Goal: Transaction & Acquisition: Obtain resource

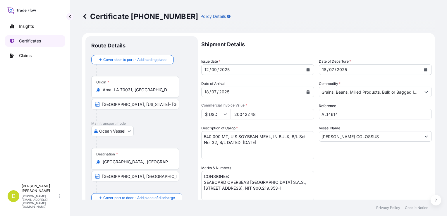
select select "Ocean Vessel"
select select "31639"
click at [39, 40] on p "Certificates" at bounding box center [30, 41] width 22 height 6
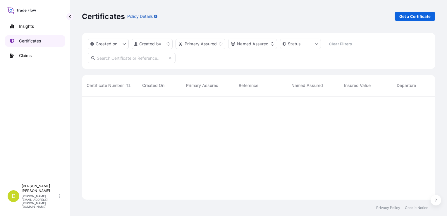
scroll to position [102, 349]
click at [409, 15] on p "Get a Certificate" at bounding box center [415, 16] width 31 height 6
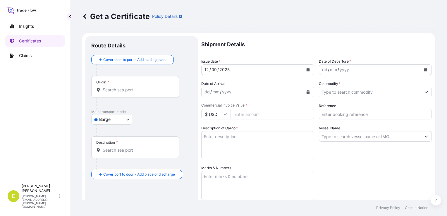
click at [120, 121] on body "Insights Certificates Claims D [PERSON_NAME] [PERSON_NAME][EMAIL_ADDRESS][PERSO…" at bounding box center [223, 108] width 447 height 216
click at [121, 166] on span "Ocean Vessel" at bounding box center [115, 166] width 26 height 6
select select "Ocean Vessel"
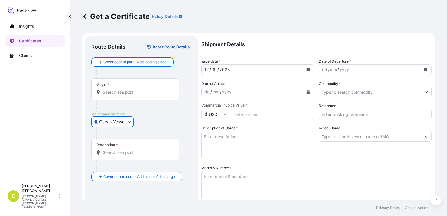
click at [105, 90] on input "Origin *" at bounding box center [137, 92] width 69 height 6
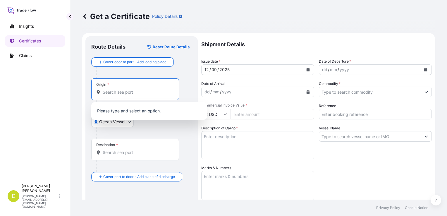
paste input "[GEOGRAPHIC_DATA], [GEOGRAPHIC_DATA]"
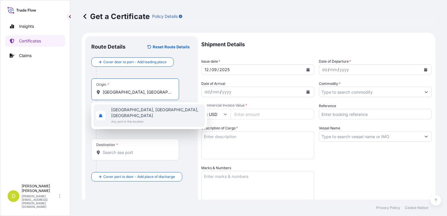
click at [137, 110] on span "[GEOGRAPHIC_DATA], [GEOGRAPHIC_DATA], [GEOGRAPHIC_DATA]" at bounding box center [156, 113] width 91 height 12
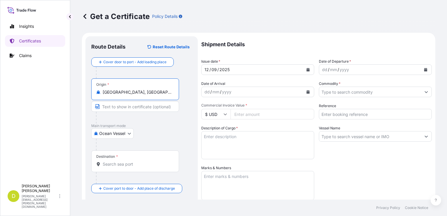
type input "[GEOGRAPHIC_DATA], [GEOGRAPHIC_DATA], [GEOGRAPHIC_DATA]"
click at [135, 109] on input "Text to appear on certificate" at bounding box center [135, 106] width 88 height 11
paste input "[GEOGRAPHIC_DATA], [GEOGRAPHIC_DATA]"
type input "[GEOGRAPHIC_DATA], [GEOGRAPHIC_DATA]"
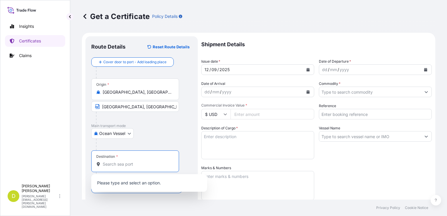
click at [136, 162] on input "Destination *" at bounding box center [137, 164] width 69 height 6
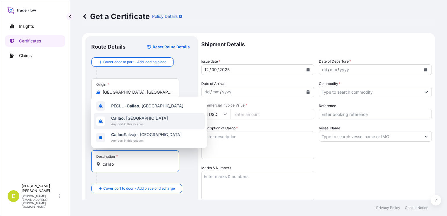
click at [131, 125] on span "Any port in this location" at bounding box center [139, 124] width 57 height 6
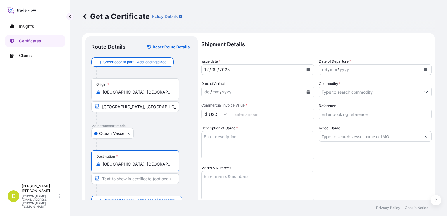
type input "[GEOGRAPHIC_DATA], [GEOGRAPHIC_DATA]"
click at [133, 177] on input "Text to appear on certificate" at bounding box center [135, 178] width 88 height 11
paste input "CALLAO, [GEOGRAPHIC_DATA] AND/OR CHANCAY, [GEOGRAPHIC_DATA] AND/OR [GEOGRAPHIC_…"
type input "CALLAO, [GEOGRAPHIC_DATA] AND/OR CHANCAY, [GEOGRAPHIC_DATA] AND/OR [GEOGRAPHIC_…"
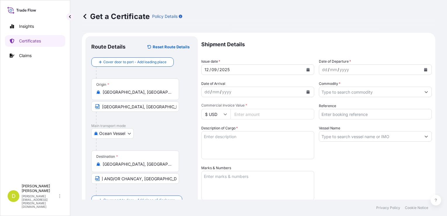
scroll to position [0, 0]
click at [322, 70] on div "dd" at bounding box center [325, 69] width 6 height 7
click at [341, 92] on input "Commodity *" at bounding box center [370, 92] width 102 height 11
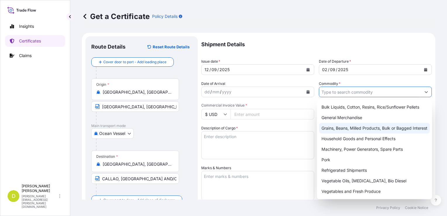
click at [341, 127] on div "Grains, Beans, Milled Products, Bulk or Bagged Interest" at bounding box center [374, 128] width 111 height 11
type input "Grains, Beans, Milled Products, Bulk or Bagged Interest"
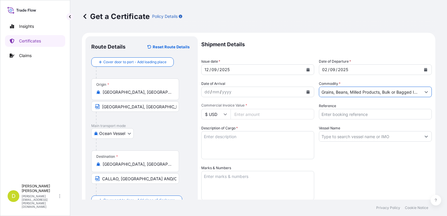
click at [341, 114] on input "Reference" at bounding box center [375, 114] width 113 height 11
type input "a"
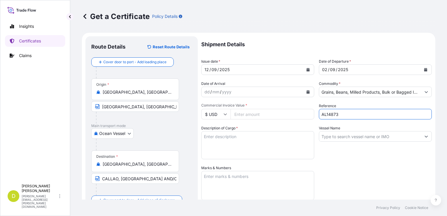
type input "AL14873"
click at [343, 137] on input "Vessel Name" at bounding box center [370, 136] width 102 height 11
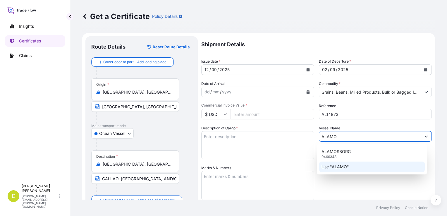
click at [344, 168] on p "Use "ALAMO"" at bounding box center [336, 167] width 28 height 6
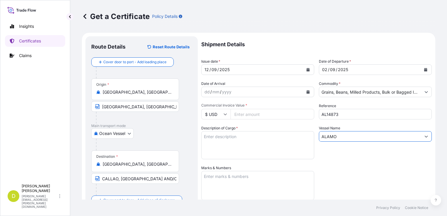
type input "ALAMO"
click at [231, 138] on textarea "Description of Cargo *" at bounding box center [257, 145] width 113 height 28
click at [219, 139] on textarea "Description of Cargo *" at bounding box center [257, 145] width 113 height 28
paste textarea "11.195,256"
click at [252, 139] on textarea "11.195,256" at bounding box center [257, 145] width 113 height 28
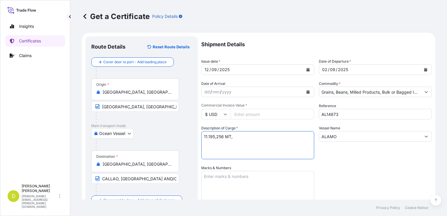
click at [254, 140] on textarea "11.195,256 MT," at bounding box center [257, 145] width 113 height 28
click at [252, 136] on textarea "11.195,256 MT," at bounding box center [257, 145] width 113 height 28
paste textarea "MAIZ ARGENTINO GRADO # 2 Ó MEJOR A GRANEL/ ARGENTINE MAIZE GRADE # 2 OR BETTER,…"
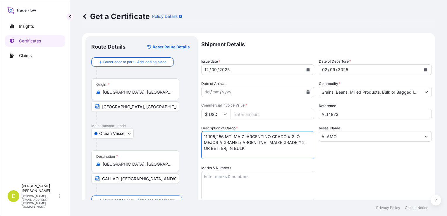
click at [264, 146] on textarea "11.195,256 MT, MAIZ ARGENTINO GRADO # 2 Ó MEJOR A GRANEL/ ARGENTINE MAIZE GRADE…" at bounding box center [257, 145] width 113 height 28
click at [267, 146] on textarea "11.195,256 MT, MAIZ ARGENTINO GRADO # 2 Ó MEJOR A GRANEL/ ARGENTINE MAIZE GRADE…" at bounding box center [257, 145] width 113 height 28
paste textarea "Set No. 1"
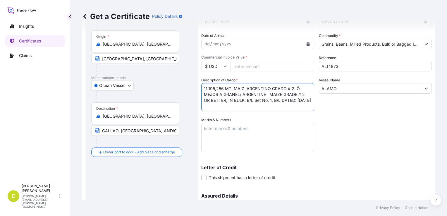
scroll to position [59, 0]
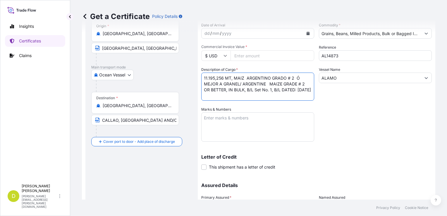
type textarea "11.195,256 MT, MAIZ ARGENTINO GRADO # 2 Ó MEJOR A GRANEL/ ARGENTINE MAIZE GRADE…"
click at [276, 136] on textarea "Marks & Numbers" at bounding box center [257, 126] width 113 height 29
click at [260, 126] on textarea "CONSIGNEE/NOTIFY:" at bounding box center [257, 126] width 113 height 29
paste textarea ""SEABOARD OVERSEAS PERU S.A. [STREET_ADDRESS][PERSON_NAME] (TORRE CROMO) . [GEO…"
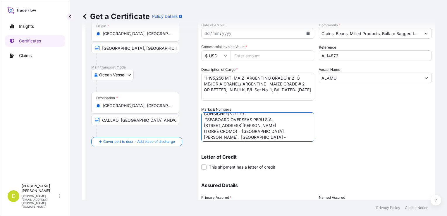
scroll to position [5, 0]
click at [207, 119] on textarea "CONSIGNEE/NOTIFY: "SEABOARD OVERSEAS PERU S.A. [STREET_ADDRESS][PERSON_NAME] (T…" at bounding box center [257, 126] width 113 height 29
click at [298, 130] on textarea "CONSIGNEE/NOTIFY: SEABOARD OVERSEAS PERU S.A. [STREET_ADDRESS][PERSON_NAME] (TO…" at bounding box center [257, 126] width 113 height 29
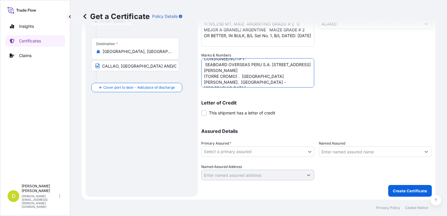
type textarea "CONSIGNEE/NOTIFY: SEABOARD OVERSEAS PERU S.A. [STREET_ADDRESS][PERSON_NAME] (TO…"
click at [356, 152] on input "Named Assured" at bounding box center [370, 151] width 102 height 11
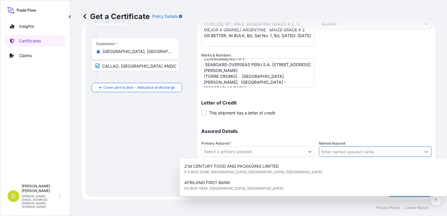
click at [295, 147] on body "11 options available. Insights Certificates Claims D [PERSON_NAME] [PERSON_NAME…" at bounding box center [223, 108] width 447 height 216
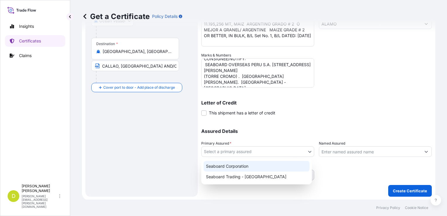
click at [272, 170] on div "Seaboard Corporation" at bounding box center [257, 166] width 106 height 11
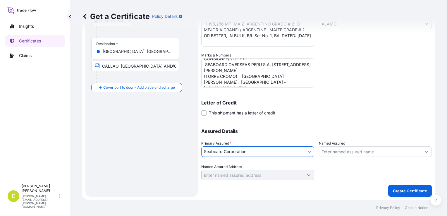
click at [276, 152] on body "11 options available. Insights Certificates Claims D [PERSON_NAME] [PERSON_NAME…" at bounding box center [223, 108] width 447 height 216
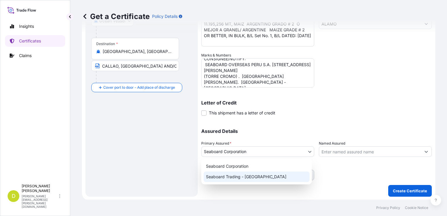
click at [269, 172] on div "Seaboard Trading - [GEOGRAPHIC_DATA]" at bounding box center [257, 177] width 106 height 11
select select "31639"
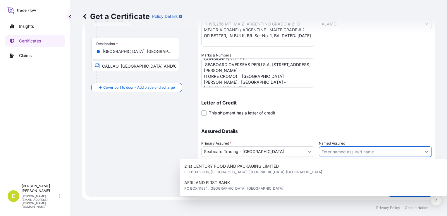
click at [335, 152] on input "Named Assured" at bounding box center [370, 151] width 102 height 11
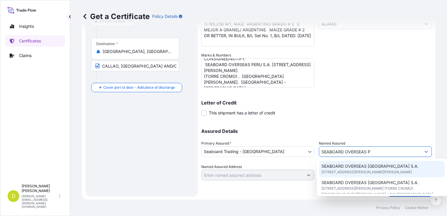
click at [373, 169] on span "SEABOARD OVERSEAS [GEOGRAPHIC_DATA] S.A." at bounding box center [370, 166] width 97 height 6
type input "SEABOARD OVERSEAS [GEOGRAPHIC_DATA] S.A."
type input "[STREET_ADDRESS][PERSON_NAME][PERSON_NAME]"
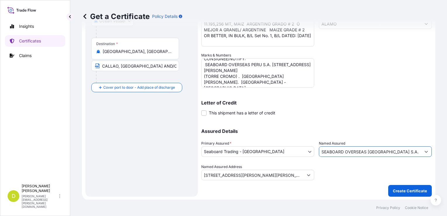
scroll to position [0, 0]
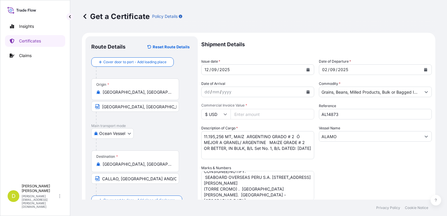
type input "SEABOARD OVERSEAS [GEOGRAPHIC_DATA] S.A."
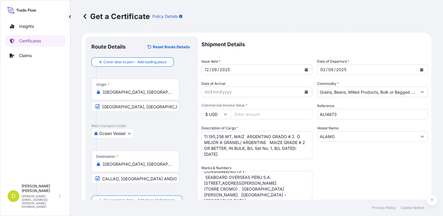
click at [273, 110] on input "Commercial Invoice Value *" at bounding box center [272, 114] width 82 height 11
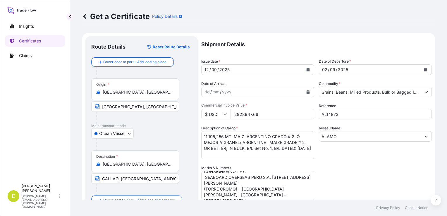
scroll to position [113, 0]
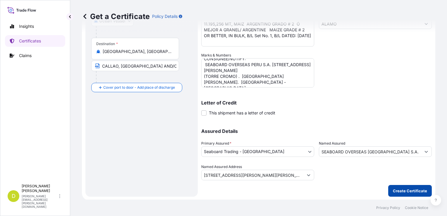
type input "2928947.66"
click at [405, 188] on p "Create Certificate" at bounding box center [410, 191] width 34 height 6
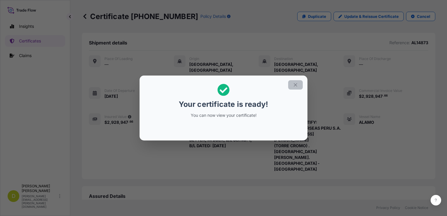
click at [297, 81] on button "button" at bounding box center [295, 84] width 15 height 9
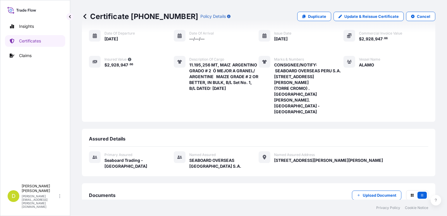
scroll to position [101, 0]
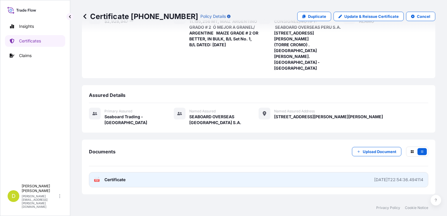
click at [246, 172] on link "PDF Certificate [DATE]T22:54:36.494114" at bounding box center [259, 179] width 340 height 15
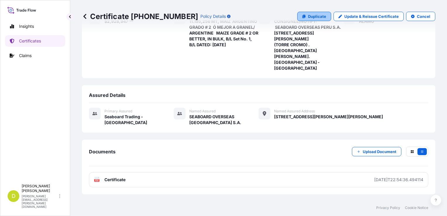
click at [315, 15] on p "Duplicate" at bounding box center [317, 16] width 18 height 6
select select "Ocean Vessel"
select select "31639"
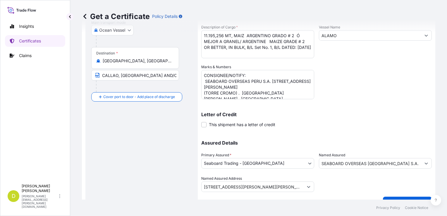
click at [131, 70] on input "CALLAO, [GEOGRAPHIC_DATA] AND/OR CHANCAY, [GEOGRAPHIC_DATA] AND/OR [GEOGRAPHIC_…" at bounding box center [135, 75] width 88 height 11
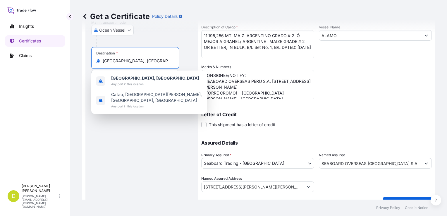
click at [127, 61] on input "[GEOGRAPHIC_DATA], [GEOGRAPHIC_DATA]" at bounding box center [137, 61] width 69 height 6
drag, startPoint x: 127, startPoint y: 61, endPoint x: 76, endPoint y: 58, distance: 51.1
click at [76, 58] on div "Get a Certificate Policy Details Route Details Cover door to port - Add loading…" at bounding box center [258, 100] width 377 height 200
paste input "MATARANI, [GEOGRAPHIC_DATA]"
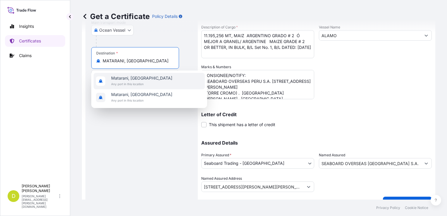
click at [131, 86] on span "Any port in this location" at bounding box center [141, 84] width 61 height 6
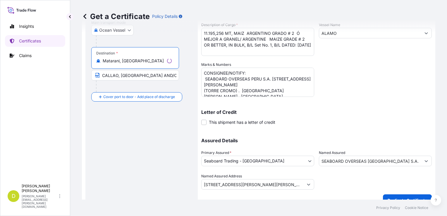
type input "Matarani, [GEOGRAPHIC_DATA]"
drag, startPoint x: 106, startPoint y: 76, endPoint x: 209, endPoint y: 83, distance: 103.1
click at [209, 83] on form "Route Details Reset Route Details Cover door to port - Add loading place Place …" at bounding box center [259, 69] width 354 height 280
paste input "MATARANI"
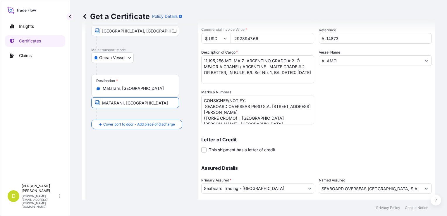
scroll to position [0, 0]
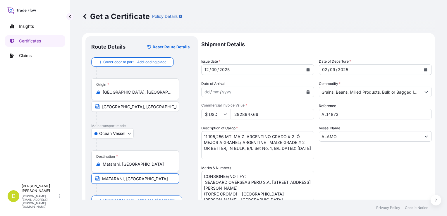
type input "MATARANI, [GEOGRAPHIC_DATA]"
drag, startPoint x: 223, startPoint y: 136, endPoint x: 184, endPoint y: 134, distance: 39.3
click at [184, 134] on form "Route Details Reset Route Details Cover door to port - Add loading place Place …" at bounding box center [259, 173] width 354 height 280
paste textarea "24.000,000"
click at [272, 149] on textarea "11.195,256 MT, MAIZ ARGENTINO GRADO # 2 Ó MEJOR A GRANEL/ ARGENTINE MAIZE GRADE…" at bounding box center [257, 145] width 113 height 28
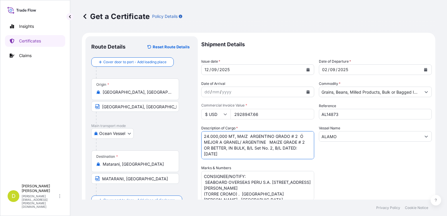
scroll to position [59, 0]
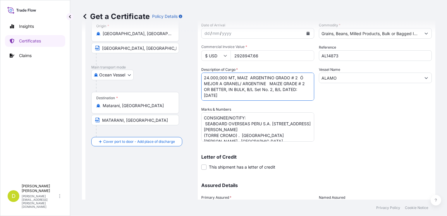
type textarea "24.000,000 MT, MAIZ ARGENTINO GRADO # 2 Ó MEJOR A GRANEL/ ARGENTINE MAIZE GRADE…"
click at [268, 56] on input "2928947.66" at bounding box center [273, 55] width 84 height 11
type input "2.00"
type input "6278976"
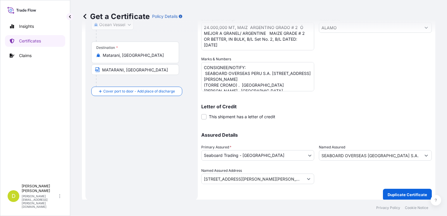
scroll to position [113, 0]
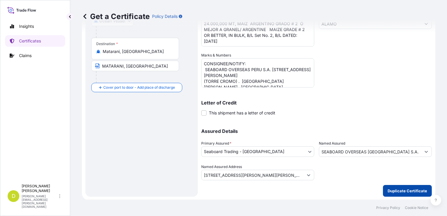
click at [393, 191] on p "Duplicate Certificate" at bounding box center [408, 191] width 40 height 6
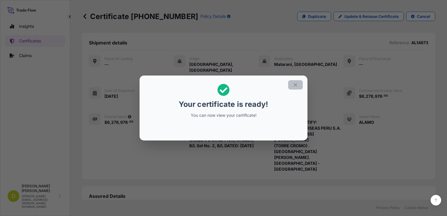
click at [296, 86] on icon "button" at bounding box center [295, 84] width 5 height 5
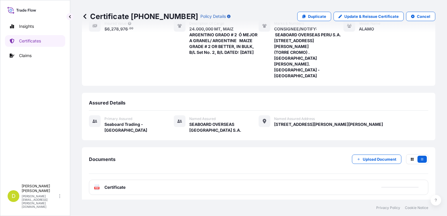
scroll to position [101, 0]
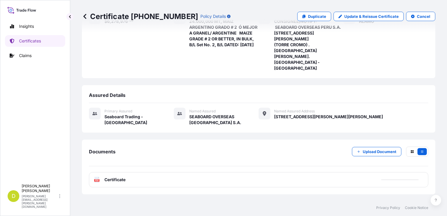
click at [242, 172] on div "PDF Certificate" at bounding box center [259, 179] width 340 height 15
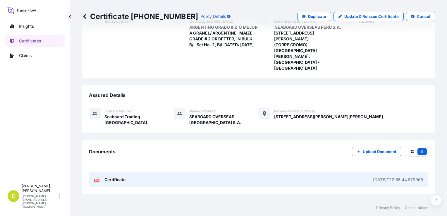
click at [249, 172] on link "PDF Certificate [DATE]T22:56:44.579969" at bounding box center [259, 179] width 340 height 15
